Goal: Task Accomplishment & Management: Use online tool/utility

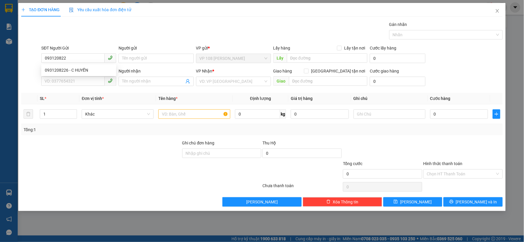
type input "0931208226"
click at [99, 74] on div "0931208226 - C HUYỀN" at bounding box center [78, 70] width 75 height 9
type input "[PERSON_NAME]"
type input "0384983884"
type input "EM TUẤN"
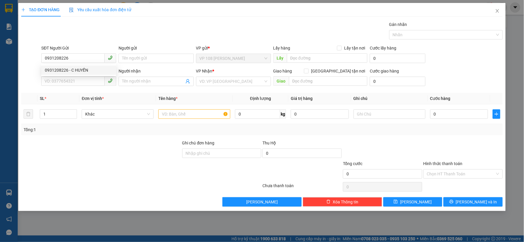
type input "VPQ1"
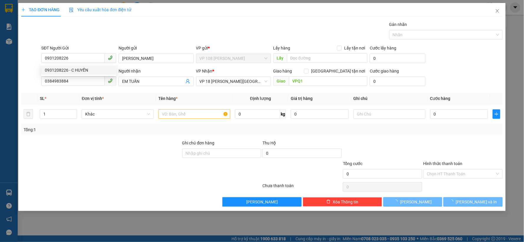
type input "30.000"
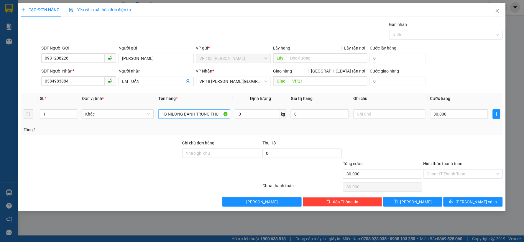
type input "0931208226"
click at [193, 114] on input "1B NILONG BÁNH TRUNG THU" at bounding box center [194, 113] width 72 height 9
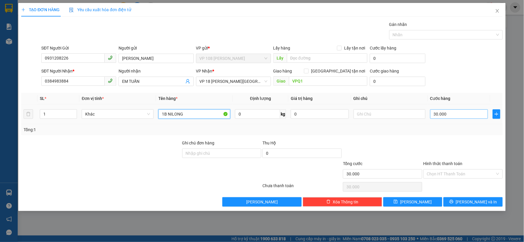
type input "1B NILONG"
click at [470, 111] on input "30.000" at bounding box center [459, 113] width 58 height 9
type input "2"
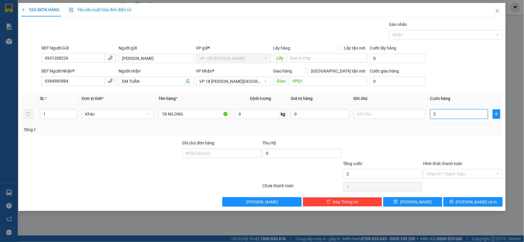
type input "20"
type input "200"
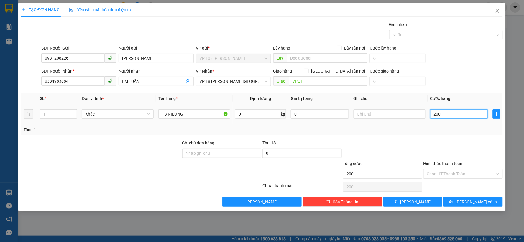
type input "2.000"
type input "20.000"
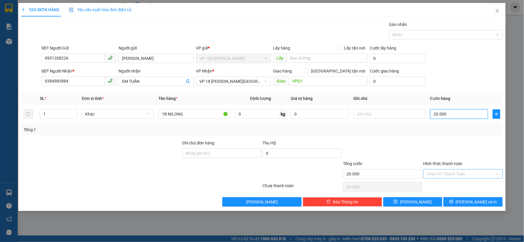
type input "20.000"
click at [462, 173] on input "Hình thức thanh toán" at bounding box center [461, 174] width 68 height 9
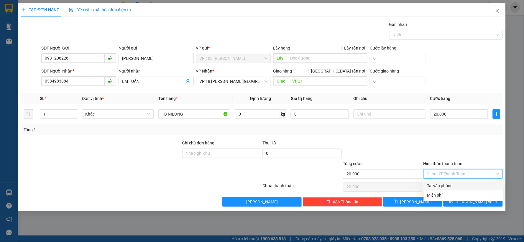
click at [452, 186] on div "Tại văn phòng" at bounding box center [464, 186] width 72 height 6
type input "0"
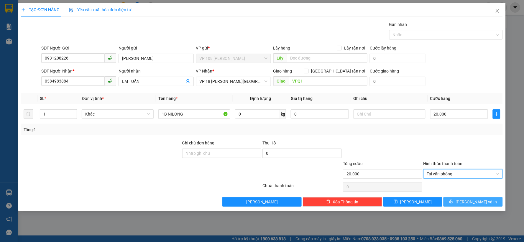
click at [474, 202] on span "[PERSON_NAME] và In" at bounding box center [476, 202] width 41 height 6
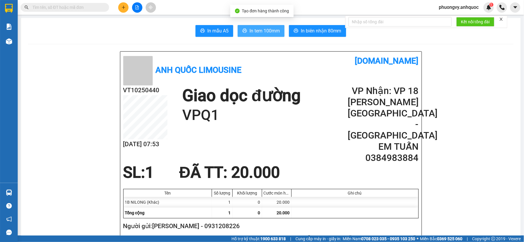
click at [265, 28] on span "In tem 100mm" at bounding box center [265, 30] width 30 height 7
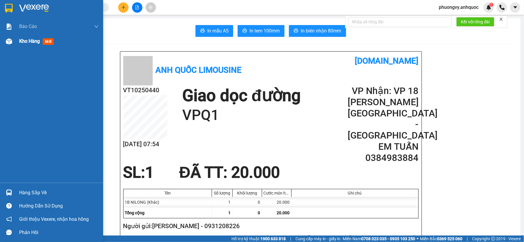
click at [27, 42] on span "Kho hàng" at bounding box center [29, 41] width 21 height 6
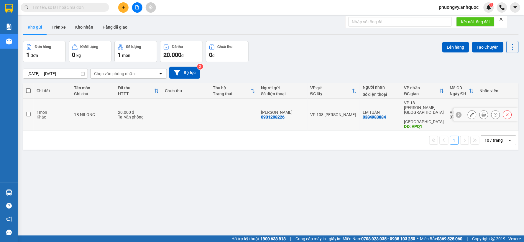
click at [170, 112] on td at bounding box center [186, 115] width 48 height 32
checkbox input "true"
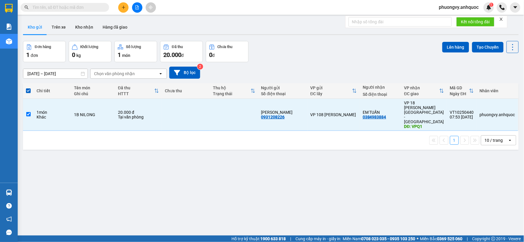
click at [450, 41] on div "Lên hàng Tạo Chuyến" at bounding box center [481, 47] width 76 height 12
click at [448, 43] on button "Lên hàng" at bounding box center [456, 47] width 27 height 11
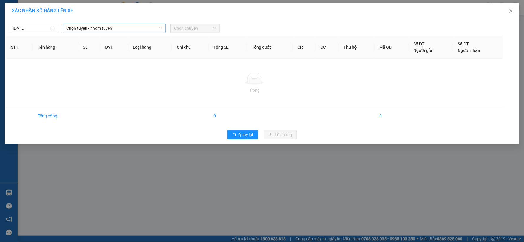
click at [142, 29] on span "Chọn tuyến - nhóm tuyến" at bounding box center [114, 28] width 96 height 9
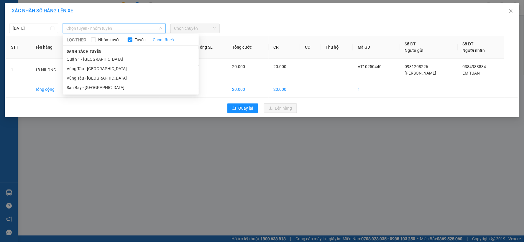
drag, startPoint x: 107, startPoint y: 69, endPoint x: 161, endPoint y: 46, distance: 58.6
click at [107, 68] on li "Vũng Tàu - [GEOGRAPHIC_DATA]" at bounding box center [131, 68] width 136 height 9
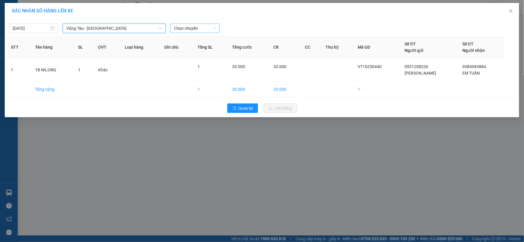
click at [183, 28] on span "Chọn chuyến" at bounding box center [195, 28] width 42 height 9
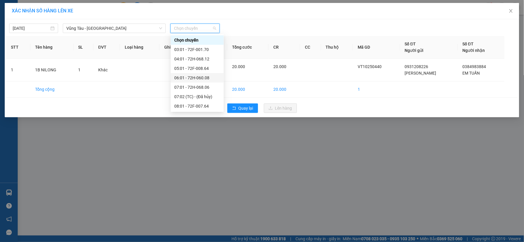
scroll to position [33, 0]
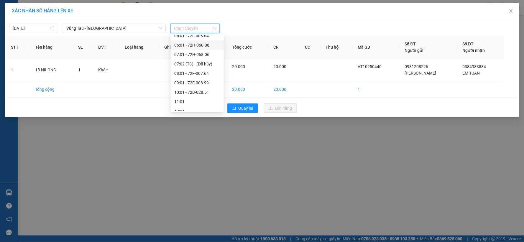
click at [199, 75] on div "08:01 - 72F-007.64" at bounding box center [197, 73] width 46 height 6
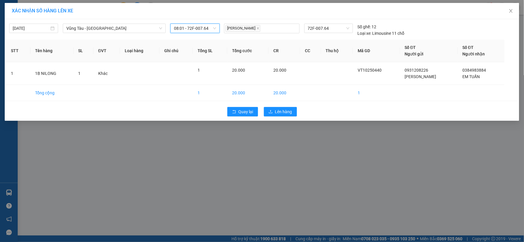
drag, startPoint x: 264, startPoint y: 105, endPoint x: 335, endPoint y: 123, distance: 74.0
click at [275, 109] on div "Quay lại Lên hàng" at bounding box center [262, 111] width 512 height 15
click at [335, 123] on div "XÁC NHẬN SỐ HÀNG LÊN XE [DATE] [GEOGRAPHIC_DATA] - Quận 1 LỌC THEO Nhóm tuyến T…" at bounding box center [262, 121] width 524 height 242
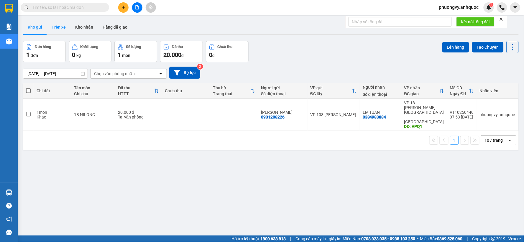
click at [62, 30] on button "Trên xe" at bounding box center [59, 27] width 24 height 14
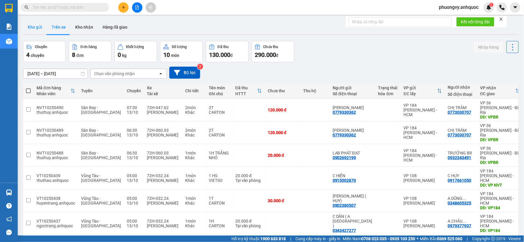
click at [39, 28] on button "Kho gửi" at bounding box center [35, 27] width 24 height 14
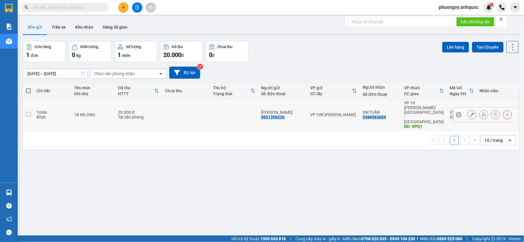
click at [113, 103] on td "1B NILONG" at bounding box center [93, 115] width 44 height 32
checkbox input "true"
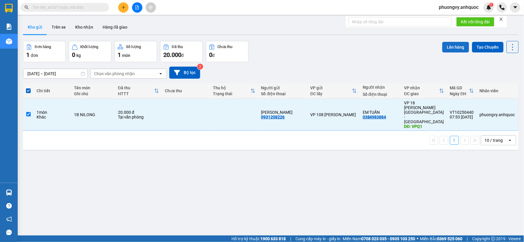
click at [443, 50] on button "Lên hàng" at bounding box center [456, 47] width 27 height 11
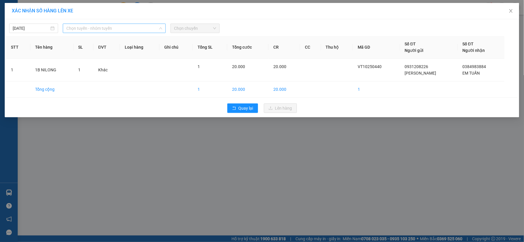
click at [139, 25] on span "Chọn tuyến - nhóm tuyến" at bounding box center [114, 28] width 96 height 9
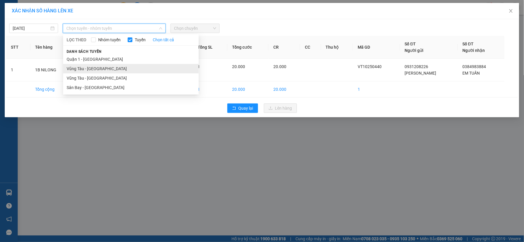
click at [112, 66] on li "Vũng Tàu - [GEOGRAPHIC_DATA]" at bounding box center [131, 68] width 136 height 9
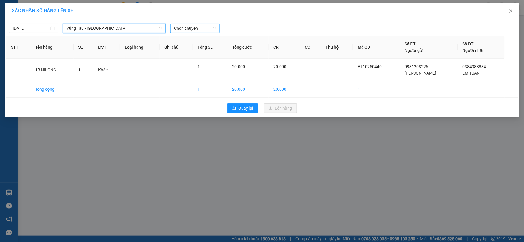
click at [192, 27] on span "Chọn chuyến" at bounding box center [195, 28] width 42 height 9
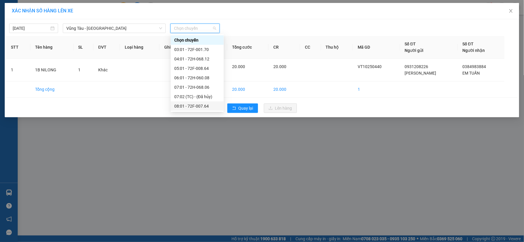
click at [190, 105] on div "08:01 - 72F-007.64" at bounding box center [197, 106] width 46 height 6
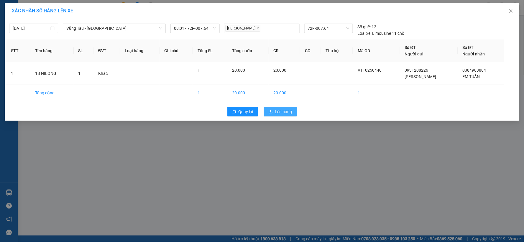
click at [276, 111] on span "Lên hàng" at bounding box center [283, 112] width 17 height 6
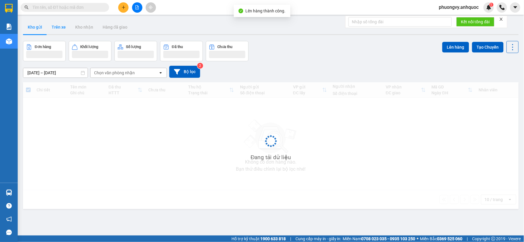
click at [61, 33] on button "Trên xe" at bounding box center [59, 27] width 24 height 14
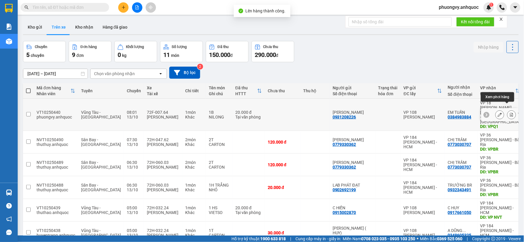
click at [511, 110] on div at bounding box center [511, 114] width 9 height 9
click at [510, 113] on icon at bounding box center [512, 115] width 4 height 4
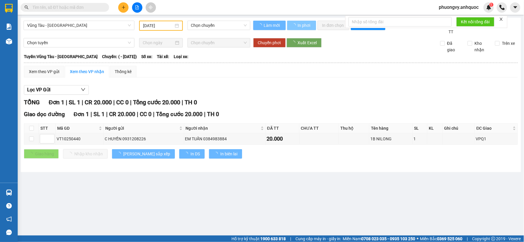
click at [300, 24] on span "In phơi" at bounding box center [305, 25] width 14 height 6
type input "[DATE]"
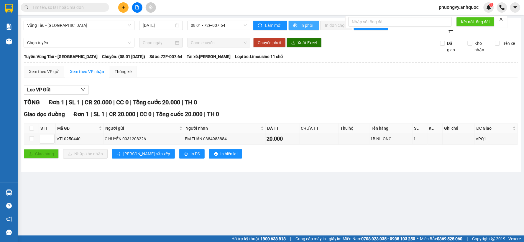
click at [301, 24] on span "In phơi" at bounding box center [308, 25] width 14 height 6
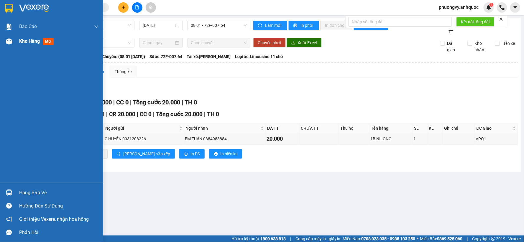
click at [18, 40] on div "Kho hàng mới" at bounding box center [51, 41] width 103 height 15
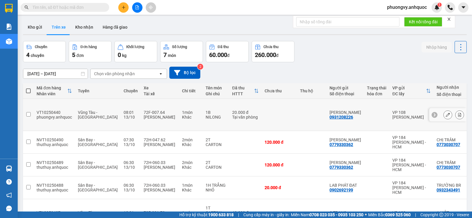
drag, startPoint x: 272, startPoint y: 112, endPoint x: 220, endPoint y: 21, distance: 105.2
click at [220, 21] on div "Kho gửi Trên xe Kho nhận Hàng đã giao" at bounding box center [245, 28] width 444 height 16
click at [86, 23] on button "Kho nhận" at bounding box center [84, 27] width 27 height 14
